Goal: Task Accomplishment & Management: Complete application form

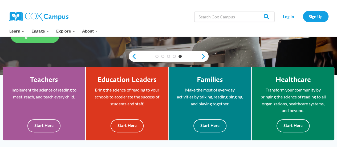
scroll to position [133, 0]
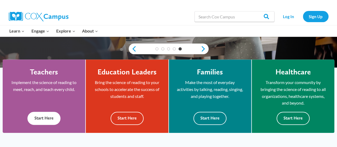
click at [43, 116] on button "Start Here" at bounding box center [43, 118] width 33 height 13
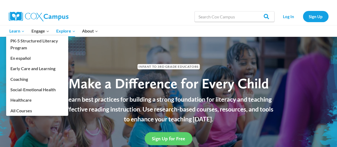
click at [14, 30] on span "Learn Expand" at bounding box center [16, 30] width 15 height 7
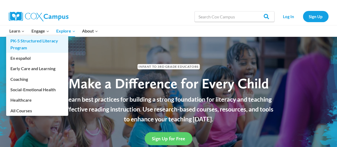
click at [15, 41] on link "PK-5 Structured Literacy Program" at bounding box center [37, 44] width 62 height 17
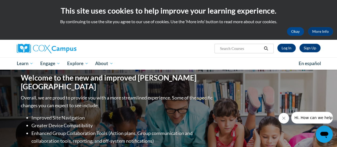
drag, startPoint x: 340, startPoint y: 31, endPoint x: 329, endPoint y: -4, distance: 36.4
click at [329, 0] on html "This site uses cookies to help improve your learning experience. By continuing …" at bounding box center [168, 73] width 337 height 147
click at [309, 49] on link "Sign Up" at bounding box center [309, 48] width 21 height 9
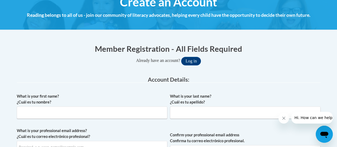
scroll to position [71, 0]
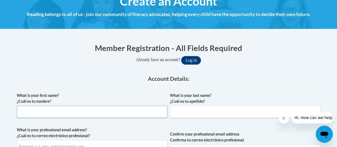
click at [31, 110] on input "What is your first name? ¿Cuál es tu nombre?" at bounding box center [92, 111] width 150 height 12
type input "Laura"
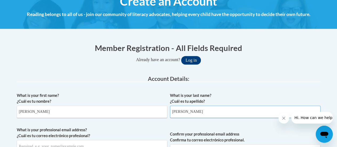
type input "Fleischmann"
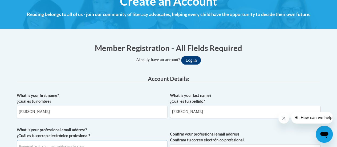
scroll to position [76, 0]
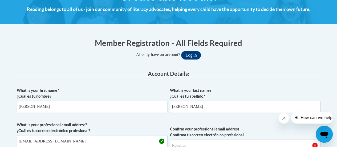
type input "lfleischmann@smsd.k12.wi.us"
click at [193, 143] on input "Confirm your professional email address Confirma tu correo electrónico profesio…" at bounding box center [245, 145] width 150 height 12
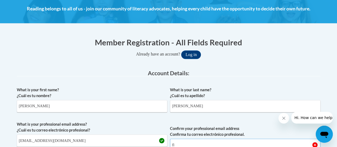
type input "f"
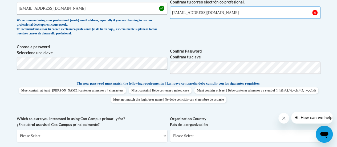
scroll to position [210, 0]
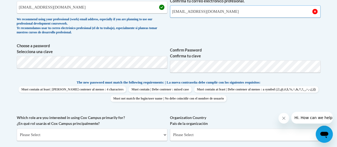
type input "lfleischmann1330@smsd.k12.wi.us"
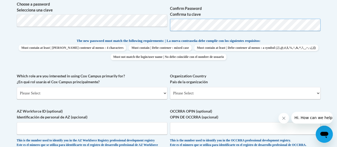
scroll to position [263, 0]
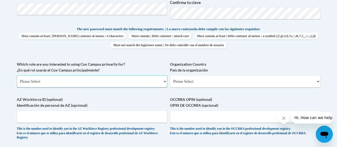
click at [58, 80] on select "Please Select College/University | Colegio/Universidad Community/Nonprofit Part…" at bounding box center [92, 81] width 150 height 12
select select "fbf2d438-af2f-41f8-98f1-81c410e29de3"
click at [17, 75] on select "Please Select College/University | Colegio/Universidad Community/Nonprofit Part…" at bounding box center [92, 81] width 150 height 12
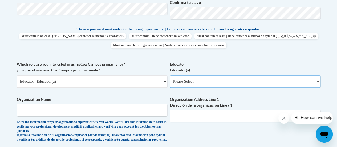
click at [191, 85] on select "Please Select Early Learning/Daycare Teacher/Family Home Care Provider | Maestr…" at bounding box center [245, 81] width 150 height 12
select select "8e40623d-54d0-45cd-9f92-5df65cd3f8cf"
click at [170, 75] on select "Please Select Early Learning/Daycare Teacher/Family Home Care Provider | Maestr…" at bounding box center [245, 81] width 150 height 12
click at [32, 109] on input "Organization Name" at bounding box center [92, 110] width 150 height 12
type input "South Milwaukee School District"
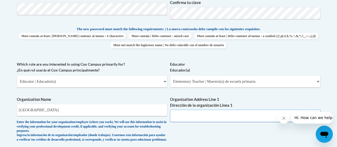
click at [196, 118] on input "Organization Address Line 1 Dirección de la organización Línea 1" at bounding box center [245, 115] width 150 height 12
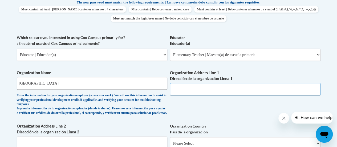
scroll to position [316, 0]
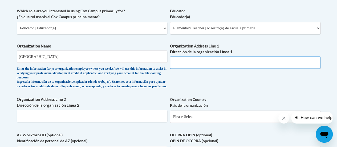
type input "0"
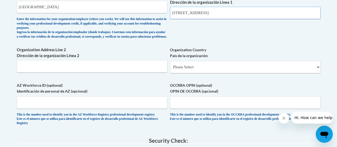
scroll to position [370, 0]
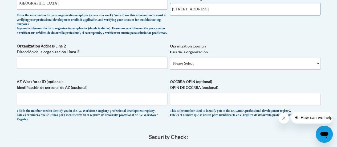
type input "901 15th Ave"
click at [42, 65] on input "Organization Address Line 2 Dirección de la organización Línea 2" at bounding box center [92, 62] width 150 height 12
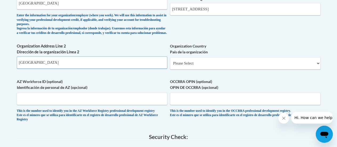
type input "South Milwaukee WI 53172"
click at [194, 64] on select "Please Select United States | Estados Unidos Outside of the United States | Fue…" at bounding box center [245, 63] width 150 height 12
select select "ad49bcad-a171-4b2e-b99c-48b446064914"
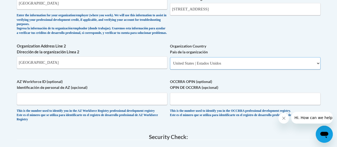
click at [170, 61] on select "Please Select United States | Estados Unidos Outside of the United States | Fue…" at bounding box center [245, 63] width 150 height 12
select select
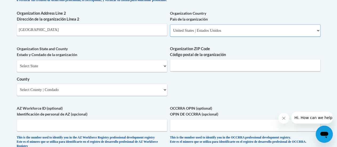
scroll to position [423, 0]
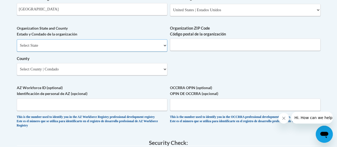
click at [62, 48] on select "Select State Alabama Alaska Arizona Arkansas California Colorado Connecticut De…" at bounding box center [92, 45] width 150 height 12
select select "Wisconsin"
click at [17, 43] on select "Select State Alabama Alaska Arizona Arkansas California Colorado Connecticut De…" at bounding box center [92, 45] width 150 height 12
drag, startPoint x: 67, startPoint y: 13, endPoint x: 47, endPoint y: 14, distance: 20.0
click at [47, 14] on input "South Milwaukee WI 53172" at bounding box center [92, 9] width 150 height 12
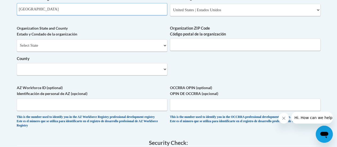
type input "South Milwaukee"
click at [182, 46] on input "Organization ZIP Code Código postal de la organización" at bounding box center [245, 44] width 150 height 12
type input "53154"
click at [58, 74] on select "County" at bounding box center [92, 69] width 150 height 12
click at [39, 71] on select "County" at bounding box center [92, 69] width 150 height 12
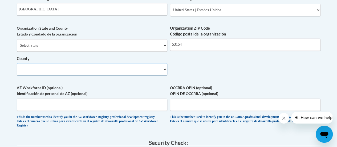
click at [165, 72] on select "County" at bounding box center [92, 69] width 150 height 12
click at [163, 72] on select "County" at bounding box center [92, 69] width 150 height 12
click at [164, 72] on select "County" at bounding box center [92, 69] width 150 height 12
click at [43, 74] on select "County" at bounding box center [92, 69] width 150 height 12
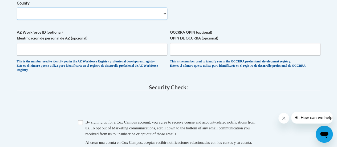
scroll to position [503, 0]
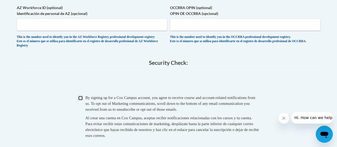
click at [80, 100] on input "Checkbox" at bounding box center [80, 97] width 5 height 5
checkbox input "true"
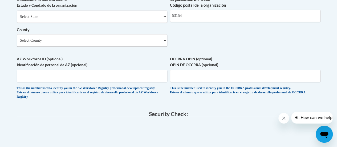
scroll to position [449, 0]
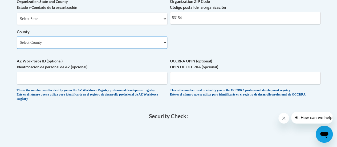
click at [49, 47] on select "Select County Adams Ashland Barron Bayfield Brown Buffalo Burnett Calumet Chipp…" at bounding box center [92, 42] width 150 height 12
select select "Milwaukee"
click at [17, 40] on select "Select County Adams Ashland Barron Bayfield Brown Buffalo Burnett Calumet Chipp…" at bounding box center [92, 42] width 150 height 12
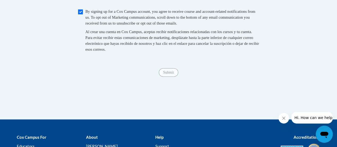
scroll to position [628, 0]
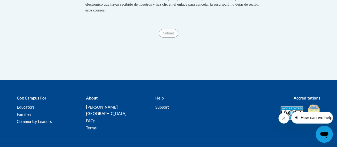
click at [173, 38] on div "Submit Submit" at bounding box center [169, 33] width 304 height 9
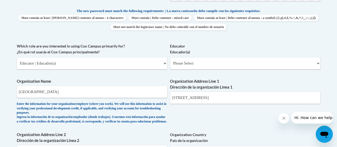
scroll to position [255, 0]
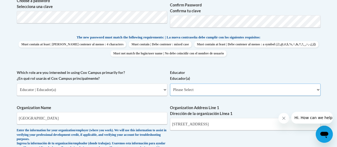
click at [187, 92] on select "Please Select Early Learning/Daycare Teacher/Family Home Care Provider | Maestr…" at bounding box center [245, 89] width 150 height 12
select select "8e40623d-54d0-45cd-9f92-5df65cd3f8cf"
click at [170, 83] on select "Please Select Early Learning/Daycare Teacher/Family Home Care Provider | Maestr…" at bounding box center [245, 89] width 150 height 12
select select "null"
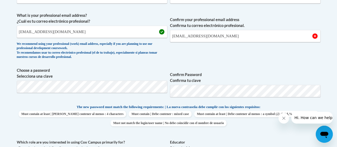
scroll to position [175, 0]
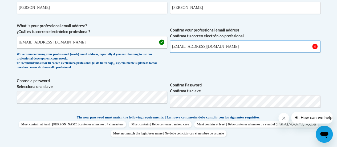
click at [201, 46] on input "lfleischmann1330@smsd.k12.wi.us" at bounding box center [245, 46] width 150 height 12
type input "lfleischmann@smsd.k12.wi.us"
click at [284, 61] on span "Confirm your professional email address Confirma tu correo electrónico profesio…" at bounding box center [245, 47] width 150 height 49
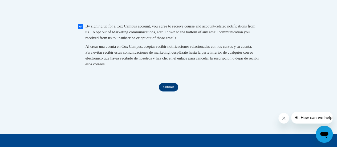
scroll to position [574, 0]
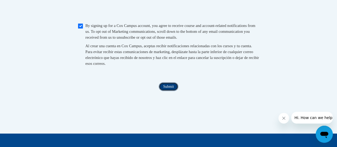
click at [162, 91] on input "Submit" at bounding box center [168, 86] width 19 height 9
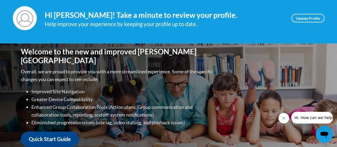
scroll to position [80, 0]
